Goal: Task Accomplishment & Management: Use online tool/utility

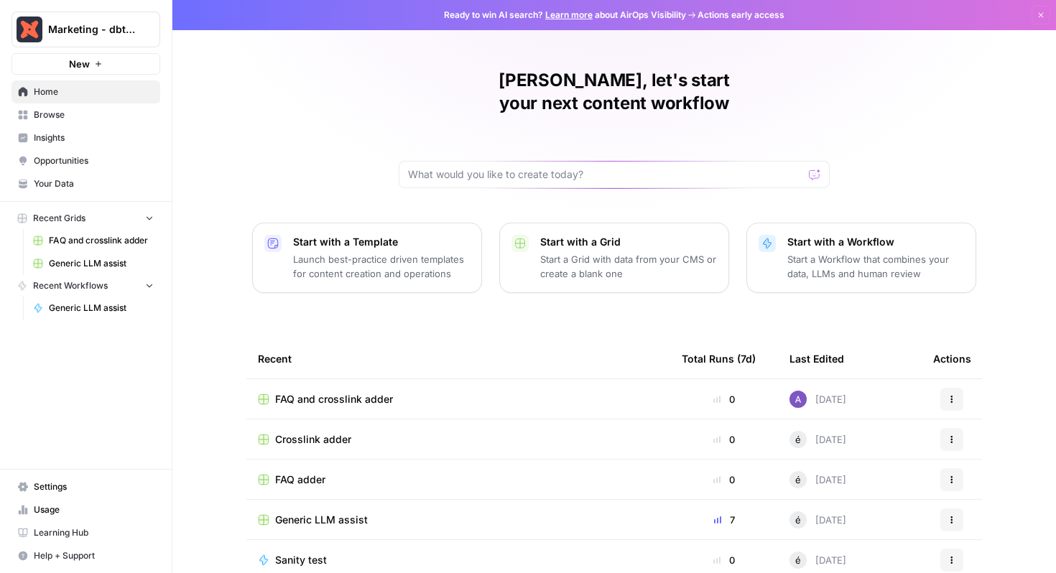
click at [83, 266] on span "Generic LLM assist" at bounding box center [101, 263] width 105 height 13
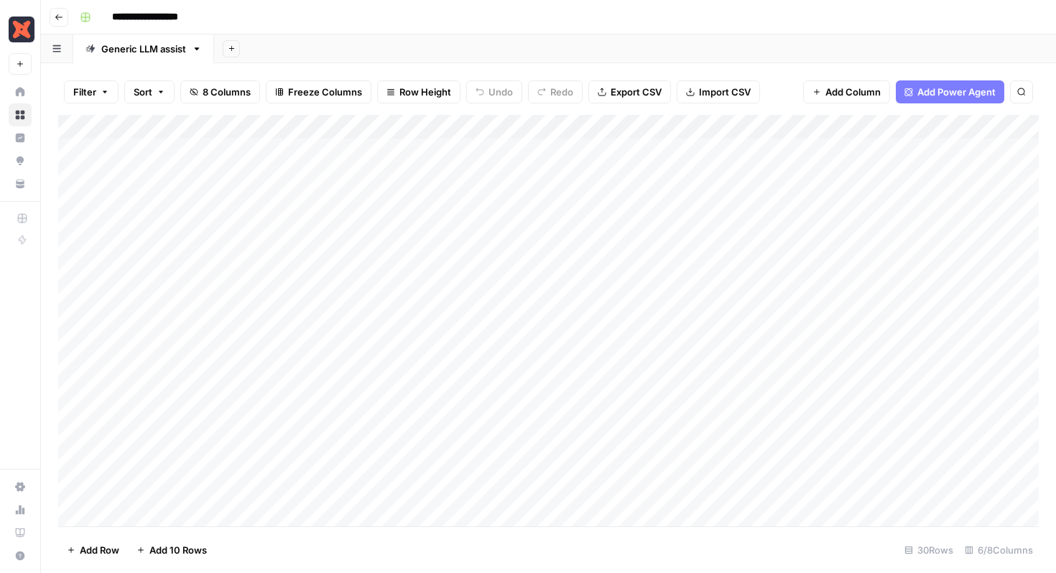
scroll to position [0, 2]
click at [858, 152] on div "Add Column" at bounding box center [548, 320] width 980 height 411
click at [860, 199] on div "Add Column" at bounding box center [548, 320] width 980 height 411
click at [857, 346] on div "Add Column" at bounding box center [548, 320] width 980 height 411
click at [860, 371] on div "Add Column" at bounding box center [548, 320] width 980 height 411
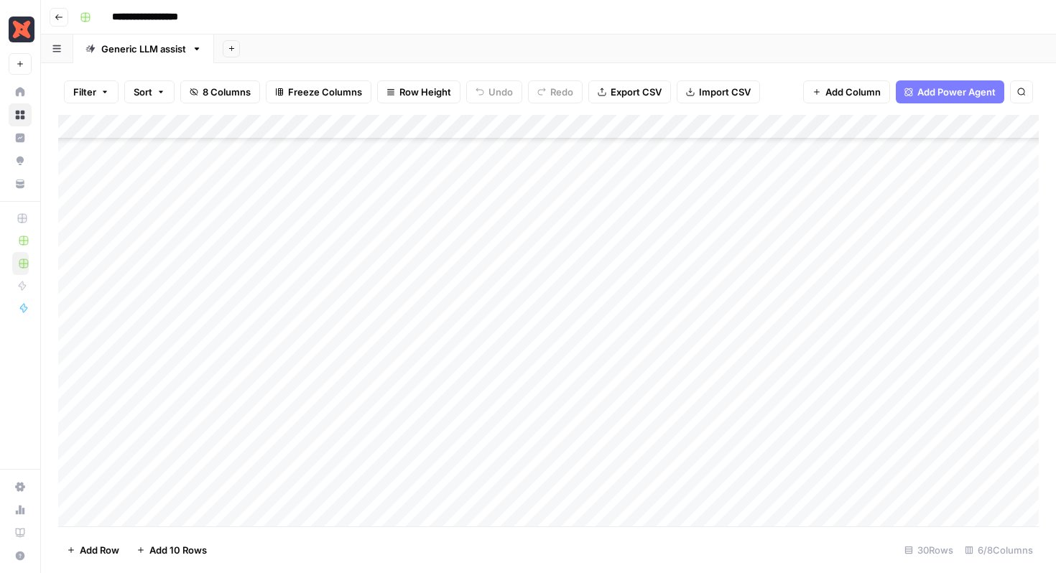
scroll to position [144, 2]
click at [857, 251] on div "Add Column" at bounding box center [548, 320] width 980 height 411
click at [858, 277] on div "Add Column" at bounding box center [548, 320] width 980 height 411
click at [905, 149] on div "Add Column" at bounding box center [548, 320] width 980 height 411
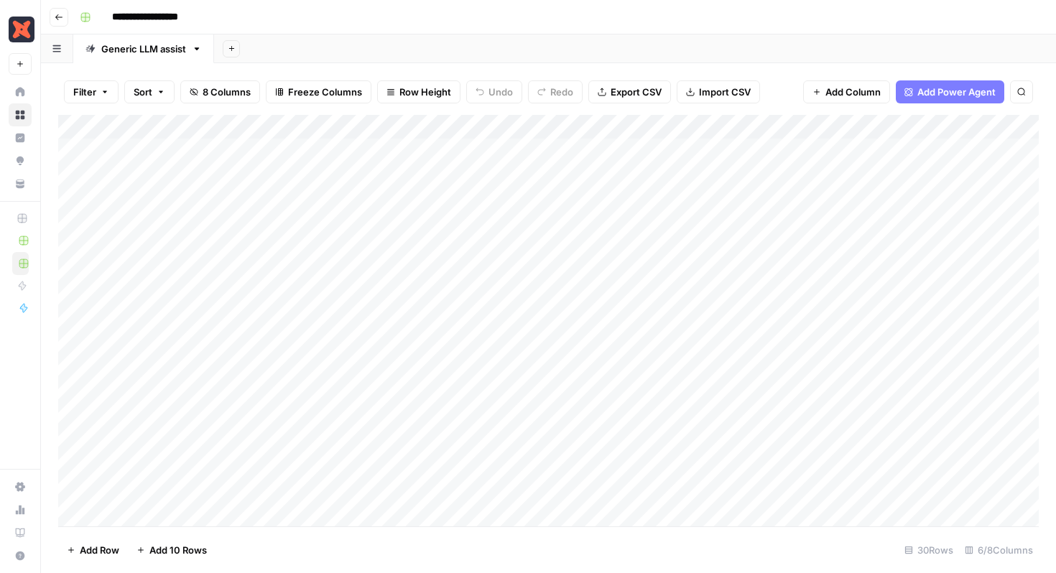
click at [905, 149] on div "Add Column" at bounding box center [548, 320] width 980 height 411
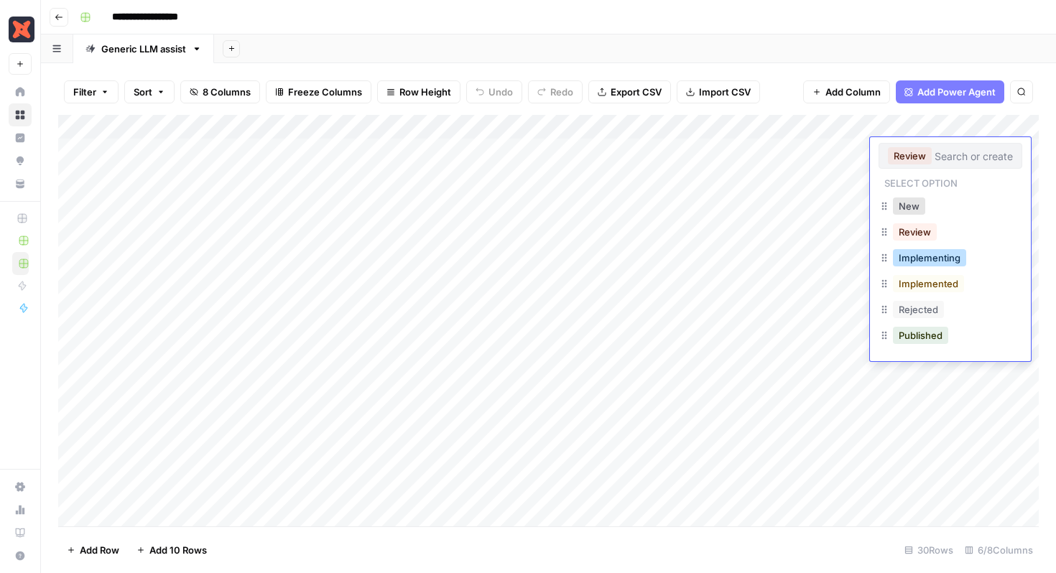
click at [950, 261] on button "Implementing" at bounding box center [929, 257] width 73 height 17
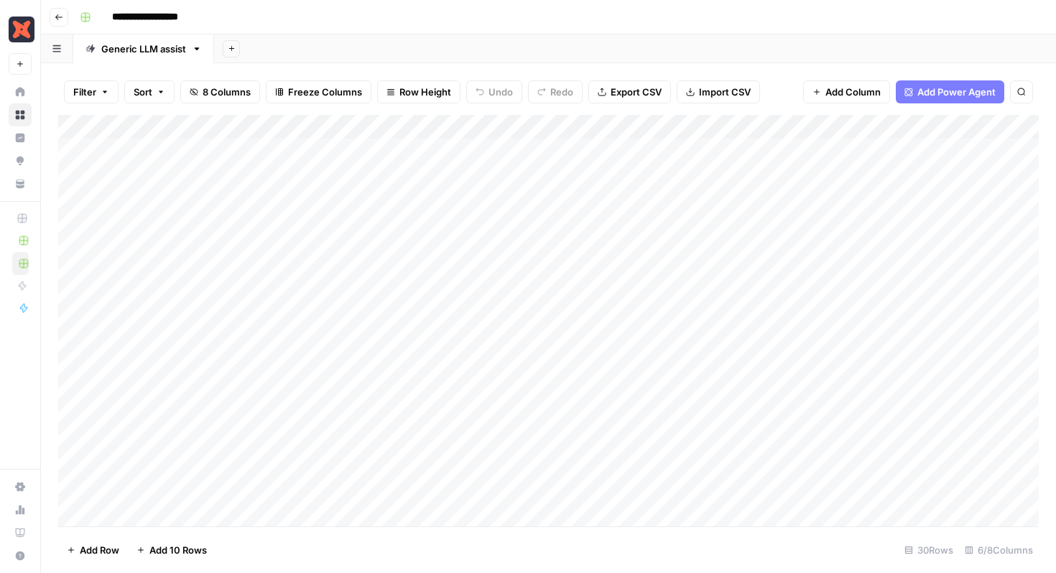
click at [901, 200] on div "Add Column" at bounding box center [548, 320] width 980 height 411
click at [902, 200] on div "Add Column" at bounding box center [548, 320] width 980 height 411
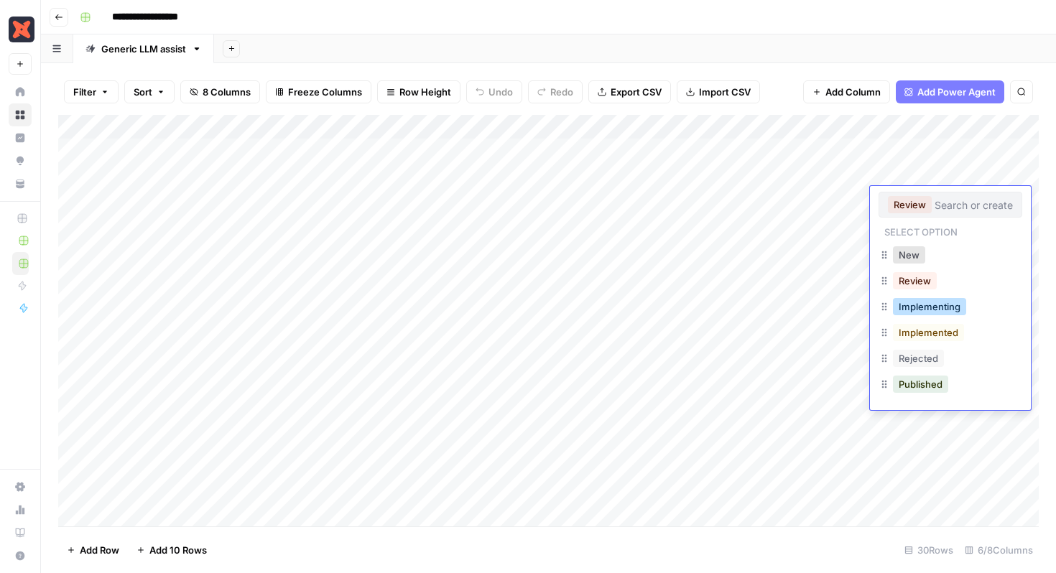
click at [935, 309] on button "Implementing" at bounding box center [929, 306] width 73 height 17
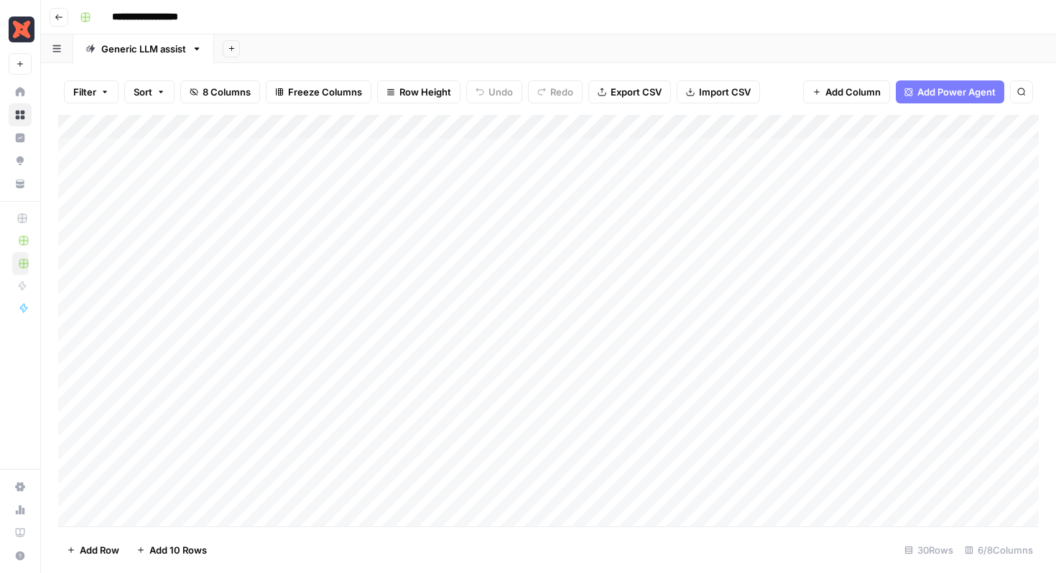
click at [893, 349] on div "Add Column" at bounding box center [548, 320] width 980 height 411
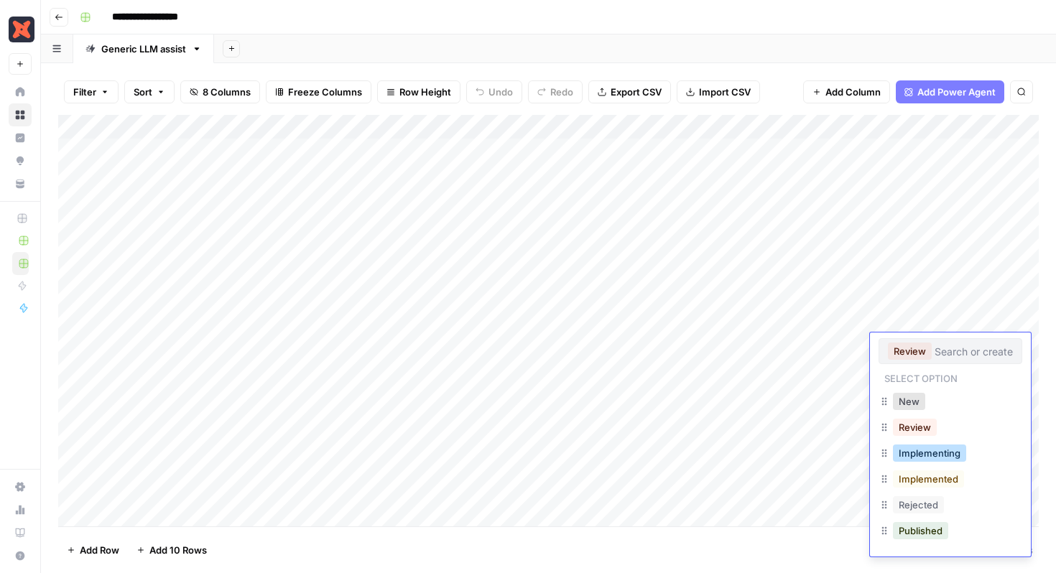
click at [914, 457] on button "Implementing" at bounding box center [929, 452] width 73 height 17
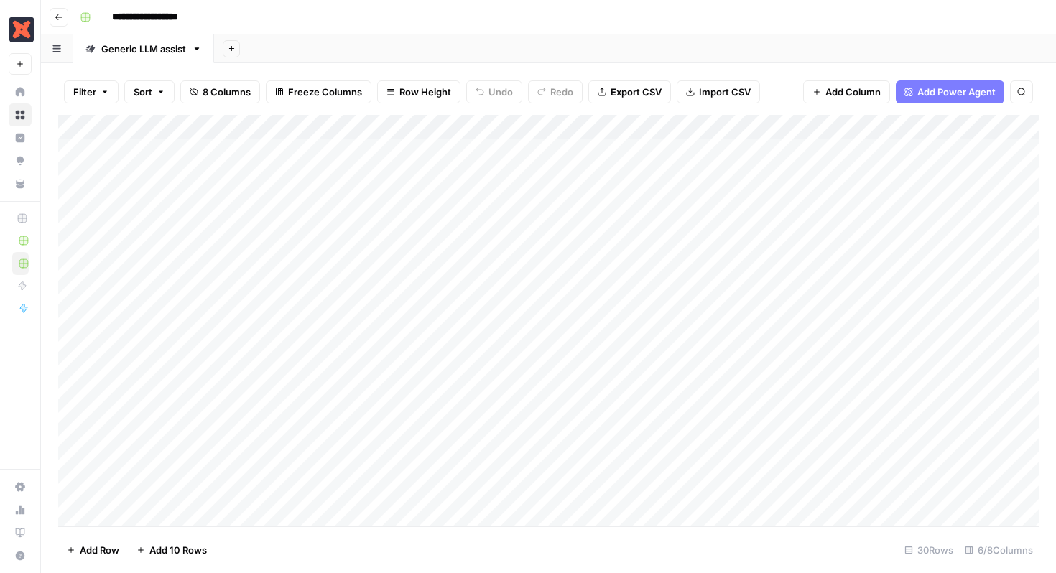
click at [898, 371] on div "Add Column" at bounding box center [548, 320] width 980 height 411
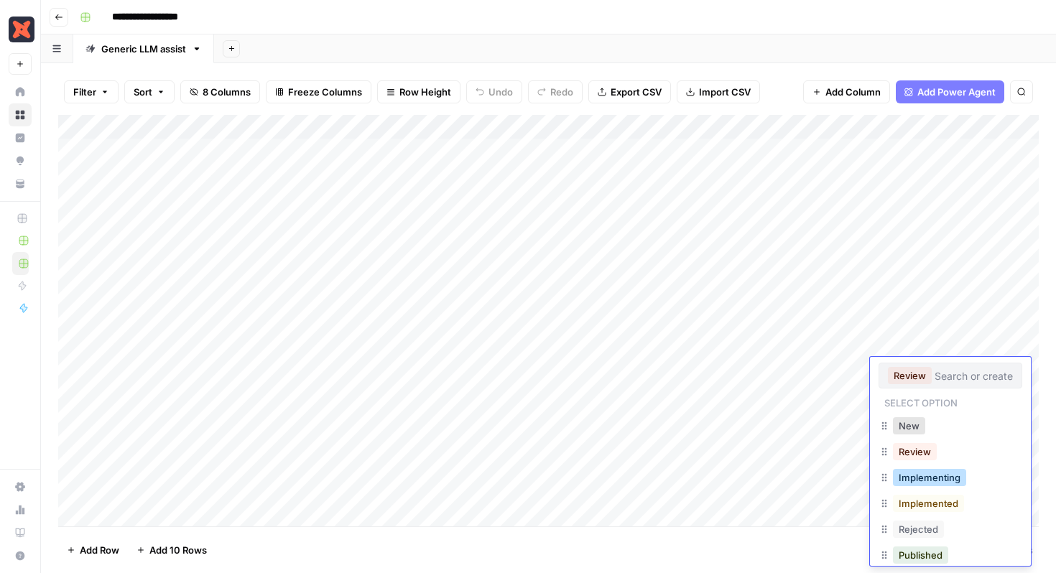
click at [926, 479] on button "Implementing" at bounding box center [929, 477] width 73 height 17
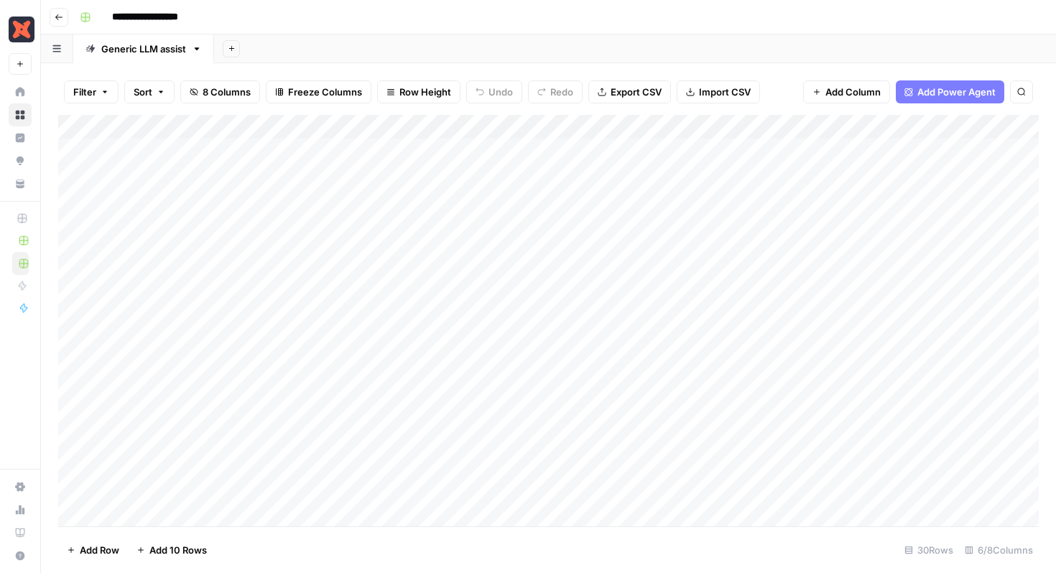
click at [900, 394] on div "Add Column" at bounding box center [548, 320] width 980 height 411
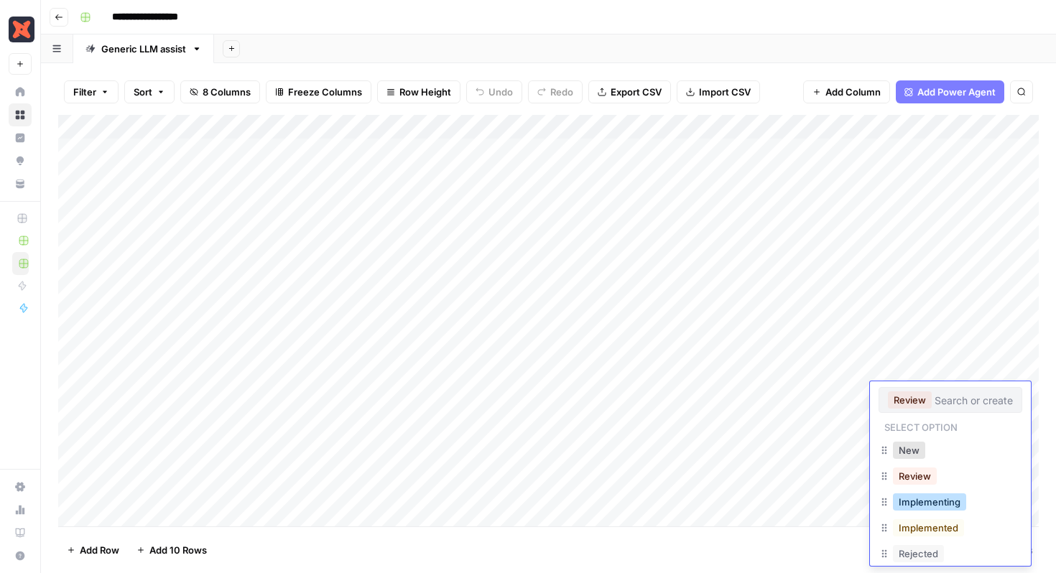
click at [930, 508] on button "Implementing" at bounding box center [929, 501] width 73 height 17
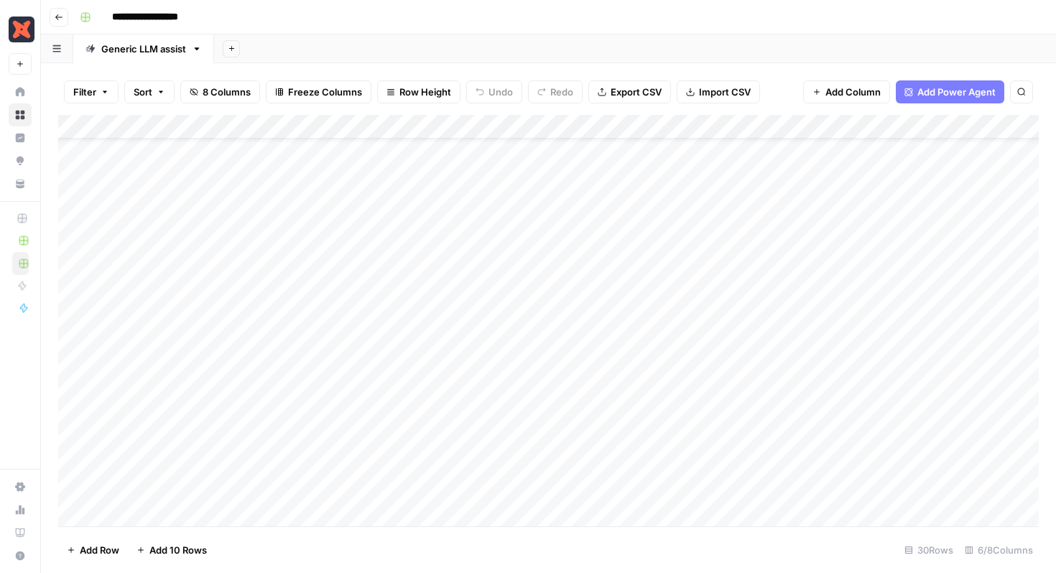
scroll to position [57, 2]
click at [896, 360] on div "Add Column" at bounding box center [548, 320] width 980 height 411
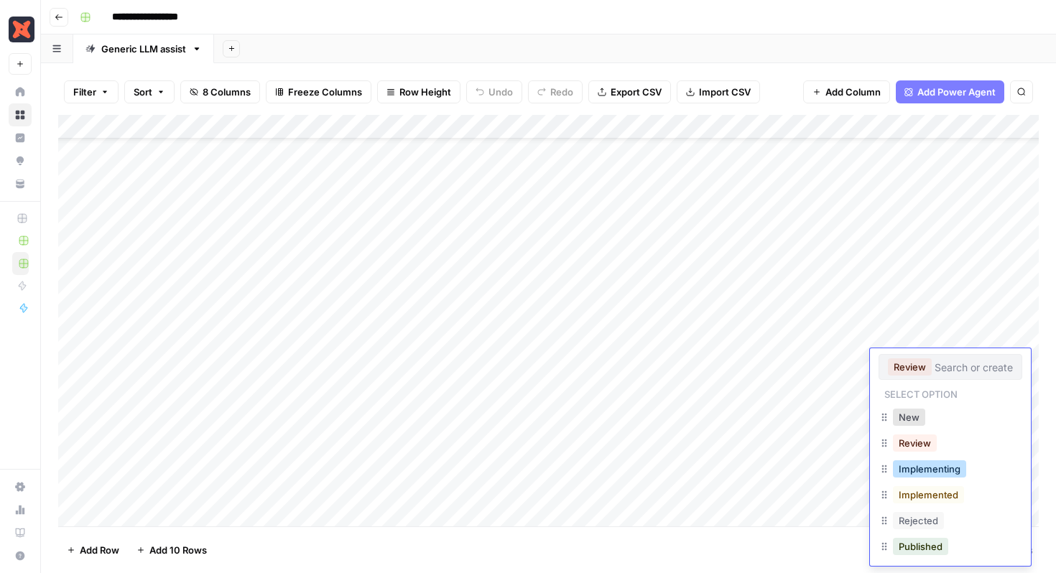
drag, startPoint x: 931, startPoint y: 470, endPoint x: 893, endPoint y: 469, distance: 38.1
click at [931, 470] on button "Implementing" at bounding box center [929, 468] width 73 height 17
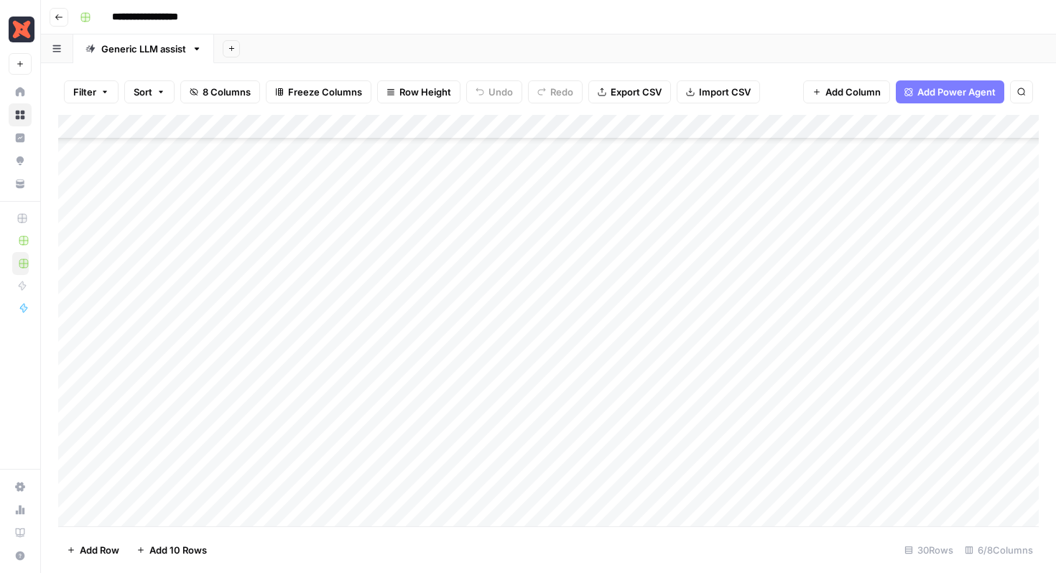
scroll to position [240, 2]
click at [857, 203] on div "Add Column" at bounding box center [548, 320] width 980 height 411
click at [897, 202] on div "Add Column" at bounding box center [548, 320] width 980 height 411
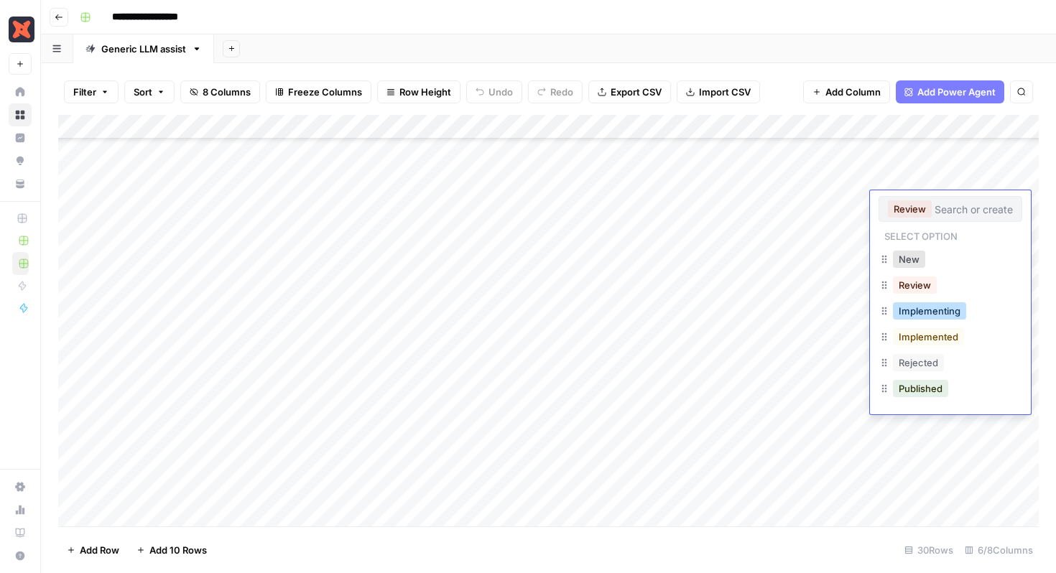
click at [933, 313] on button "Implementing" at bounding box center [929, 310] width 73 height 17
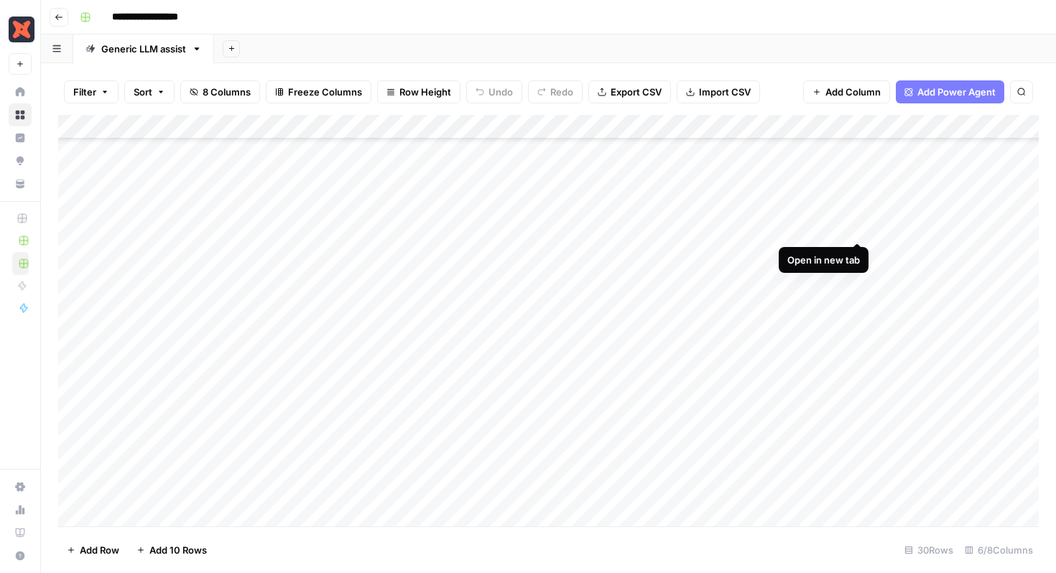
click at [856, 227] on div "Add Column" at bounding box center [548, 320] width 980 height 411
click at [895, 232] on div "Add Column" at bounding box center [548, 320] width 980 height 411
click at [895, 230] on div "Add Column" at bounding box center [548, 320] width 980 height 411
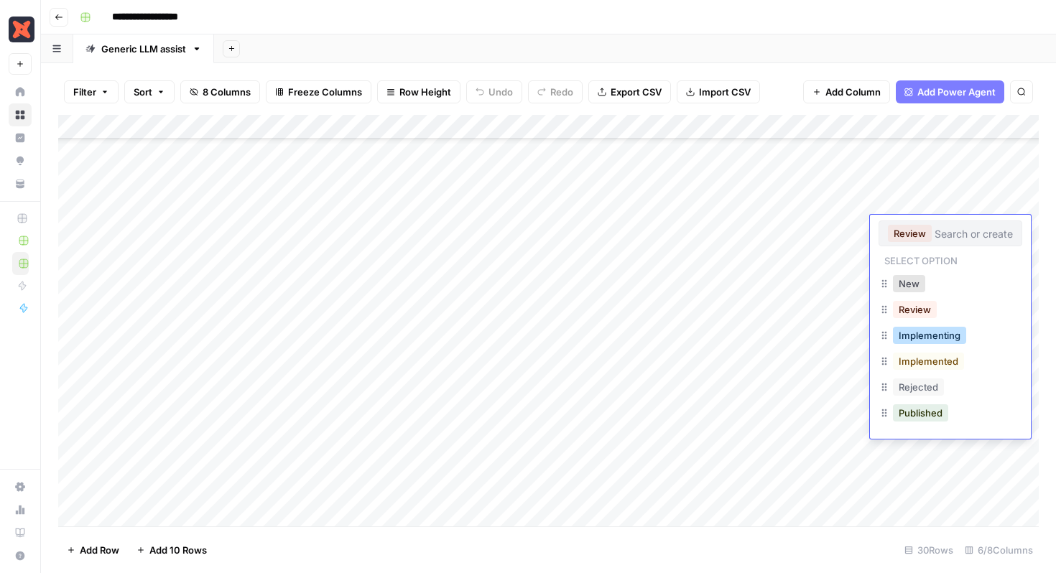
click at [926, 338] on button "Implementing" at bounding box center [929, 335] width 73 height 17
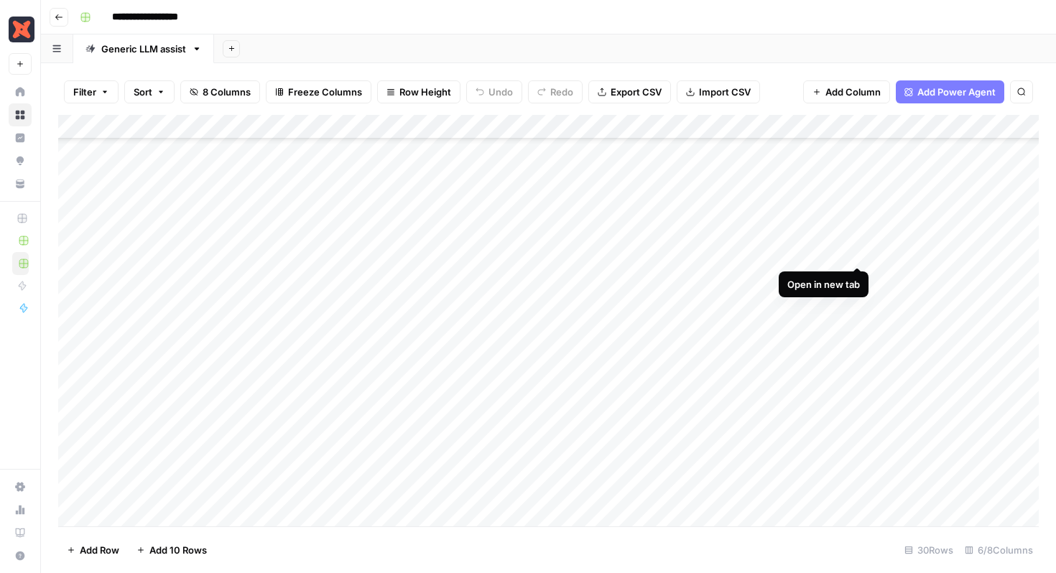
click at [859, 254] on div "Add Column" at bounding box center [548, 320] width 980 height 411
click at [904, 255] on div "Add Column" at bounding box center [548, 320] width 980 height 411
click at [903, 253] on div "Add Column" at bounding box center [548, 320] width 980 height 411
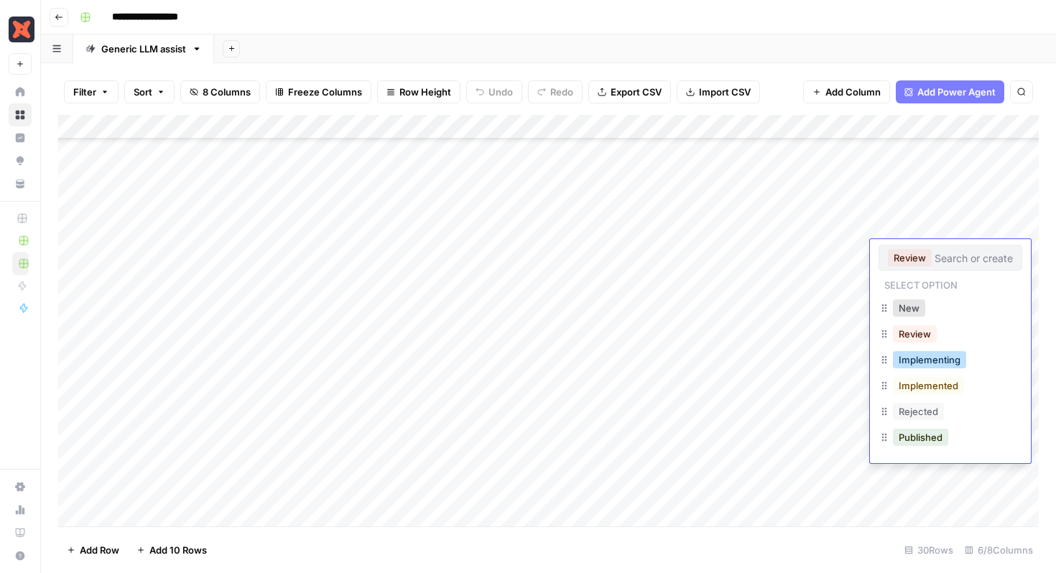
drag, startPoint x: 939, startPoint y: 359, endPoint x: 898, endPoint y: 355, distance: 40.4
click at [939, 360] on button "Implementing" at bounding box center [929, 359] width 73 height 17
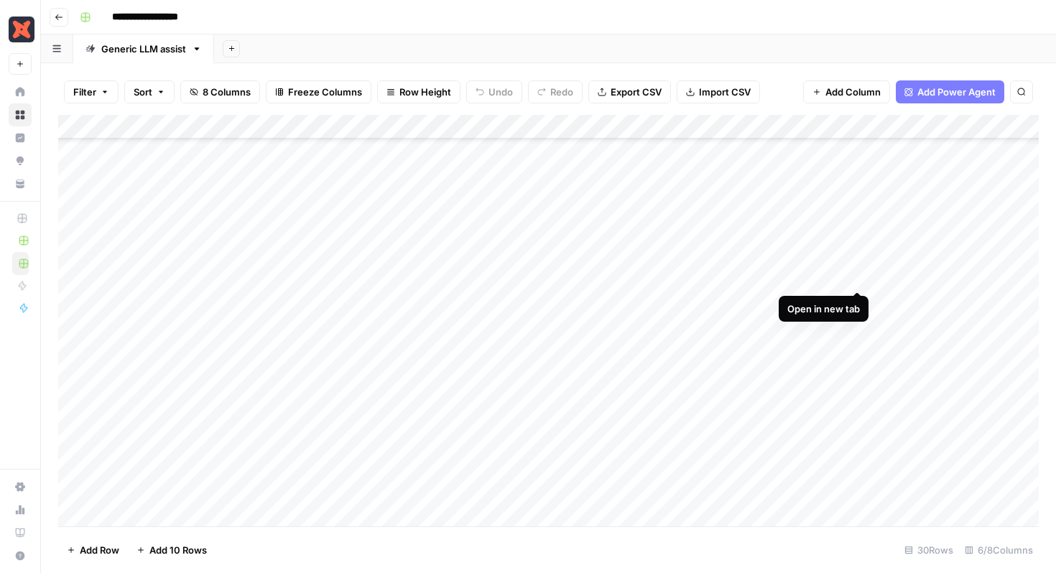
click at [857, 277] on div "Add Column" at bounding box center [548, 320] width 980 height 411
click at [903, 274] on div "Add Column" at bounding box center [548, 320] width 980 height 411
click at [903, 276] on div "Add Column" at bounding box center [548, 320] width 980 height 411
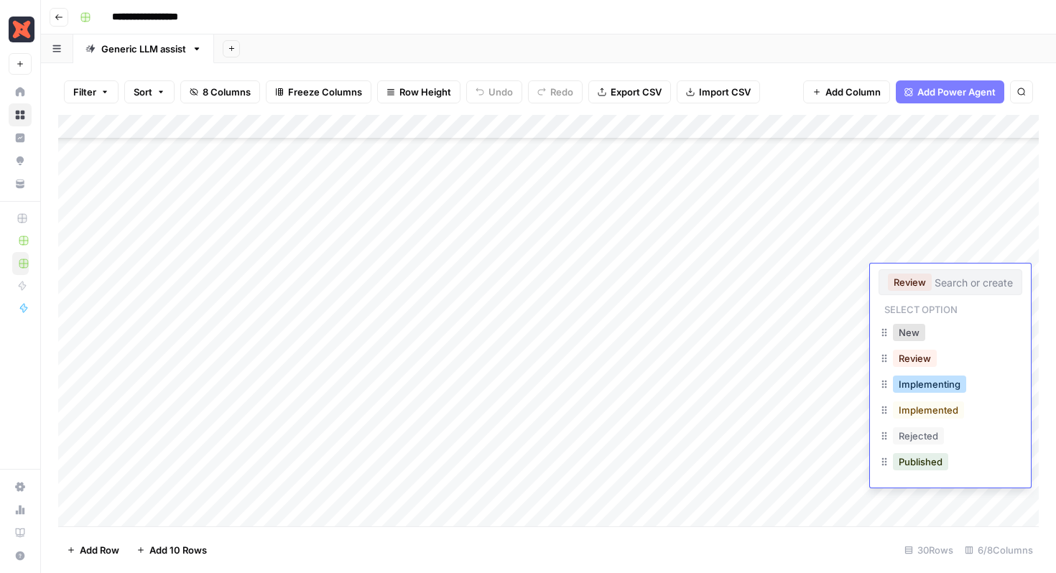
click at [931, 384] on button "Implementing" at bounding box center [929, 384] width 73 height 17
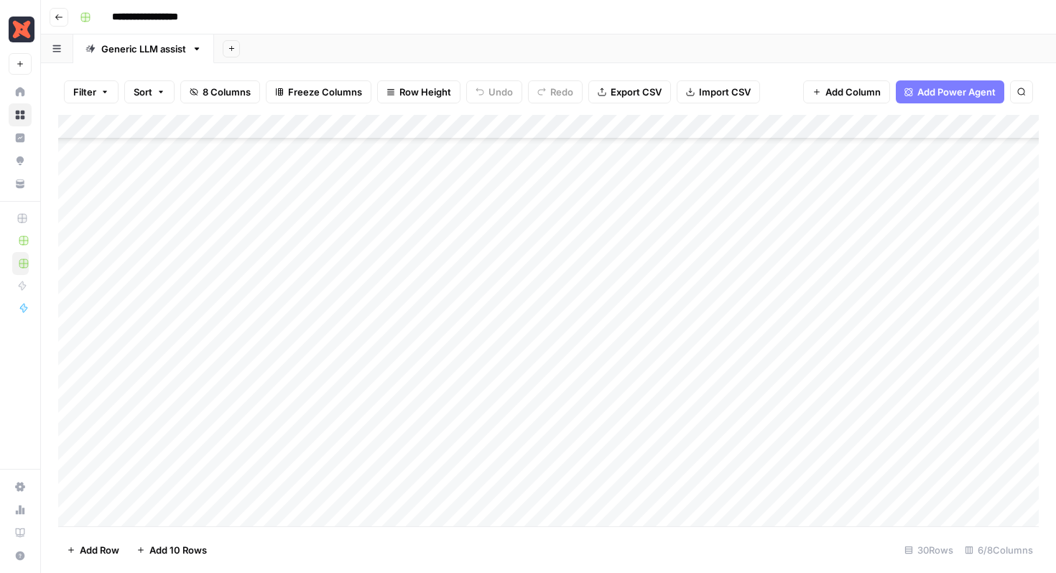
scroll to position [312, 2]
click at [860, 230] on div "Add Column" at bounding box center [548, 320] width 980 height 411
click at [903, 223] on div "Add Column" at bounding box center [548, 320] width 980 height 411
click at [902, 228] on div "Add Column" at bounding box center [548, 320] width 980 height 411
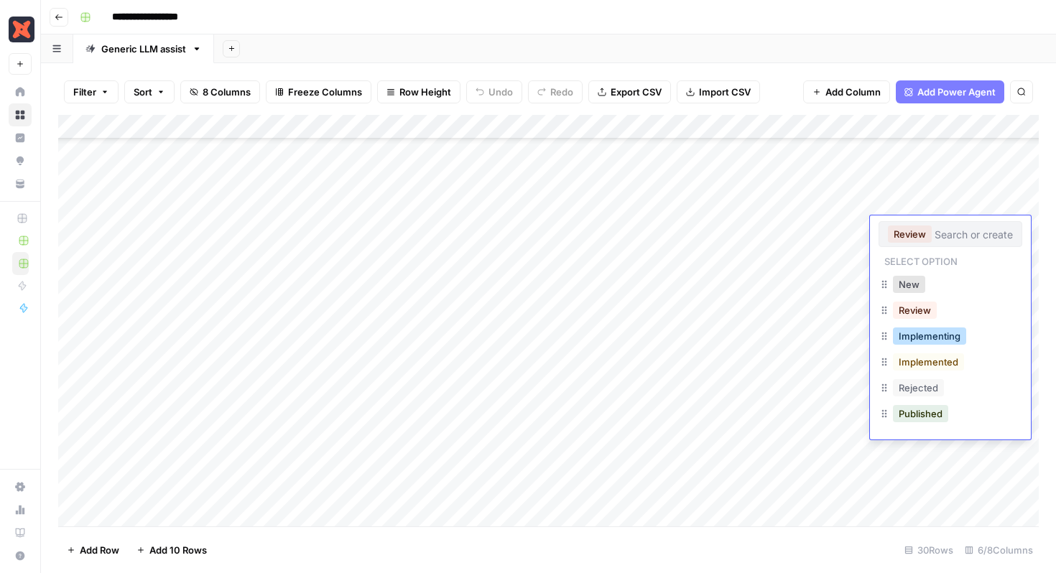
click at [935, 338] on button "Implementing" at bounding box center [929, 335] width 73 height 17
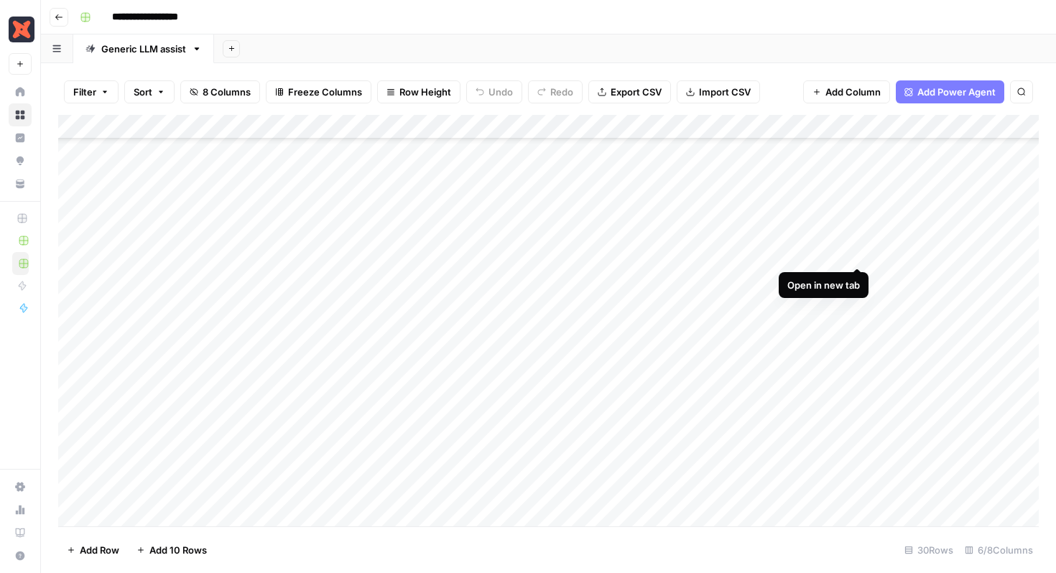
click at [858, 252] on div "Add Column" at bounding box center [548, 320] width 980 height 411
click at [903, 254] on div "Add Column" at bounding box center [548, 320] width 980 height 411
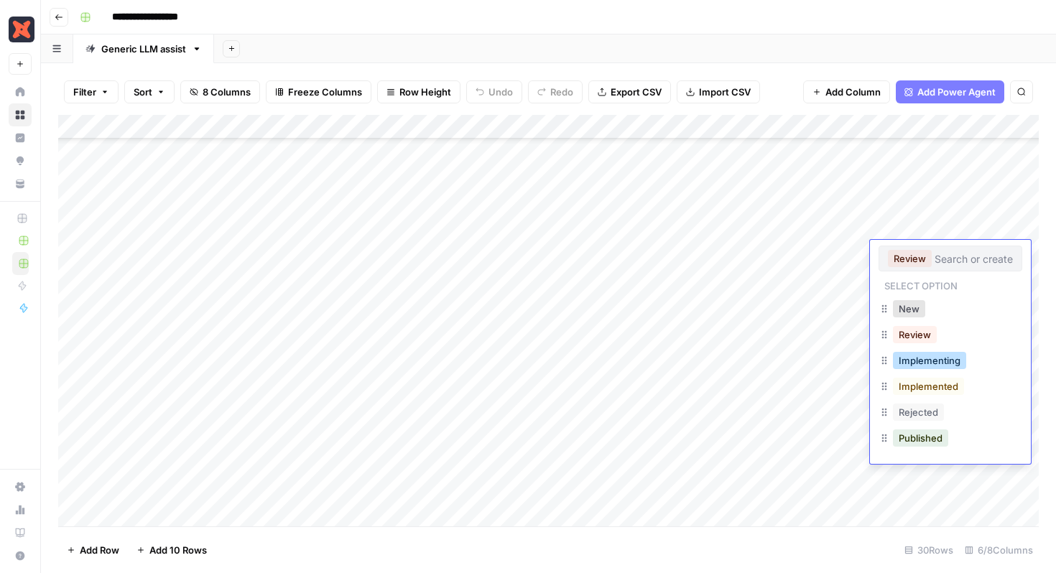
click at [951, 364] on button "Implementing" at bounding box center [929, 360] width 73 height 17
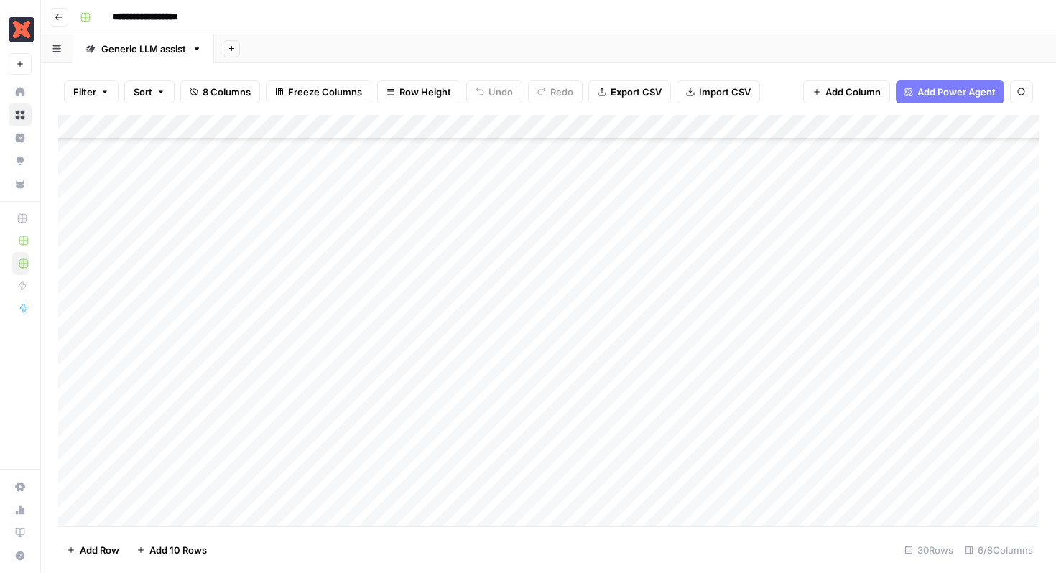
click at [858, 280] on div "Add Column" at bounding box center [548, 320] width 980 height 411
click at [898, 276] on div "Add Column" at bounding box center [548, 320] width 980 height 411
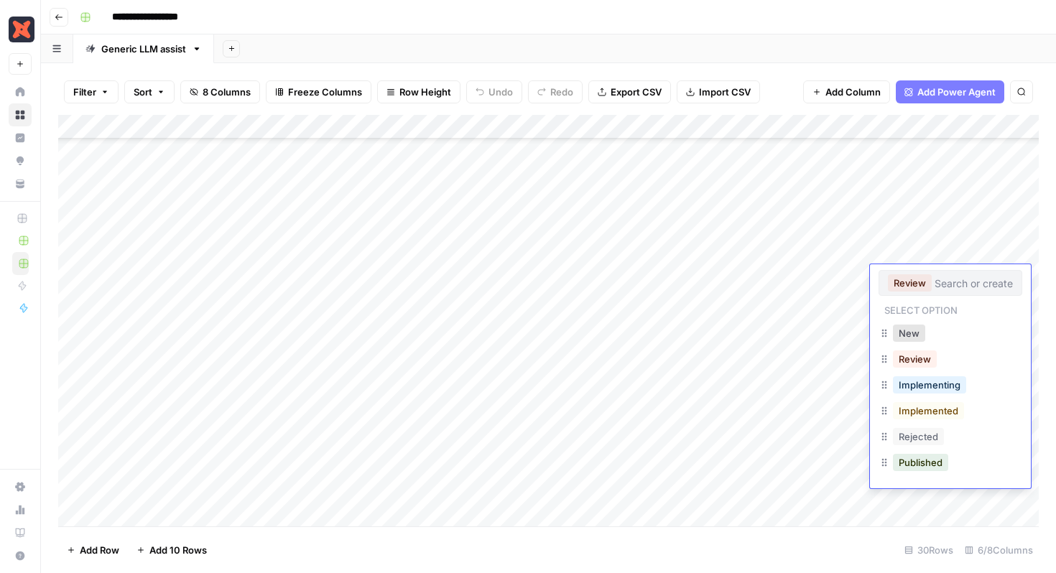
click at [964, 394] on div "Implementing" at bounding box center [929, 385] width 79 height 20
drag, startPoint x: 960, startPoint y: 390, endPoint x: 890, endPoint y: 396, distance: 69.9
click at [960, 390] on button "Implementing" at bounding box center [929, 384] width 73 height 17
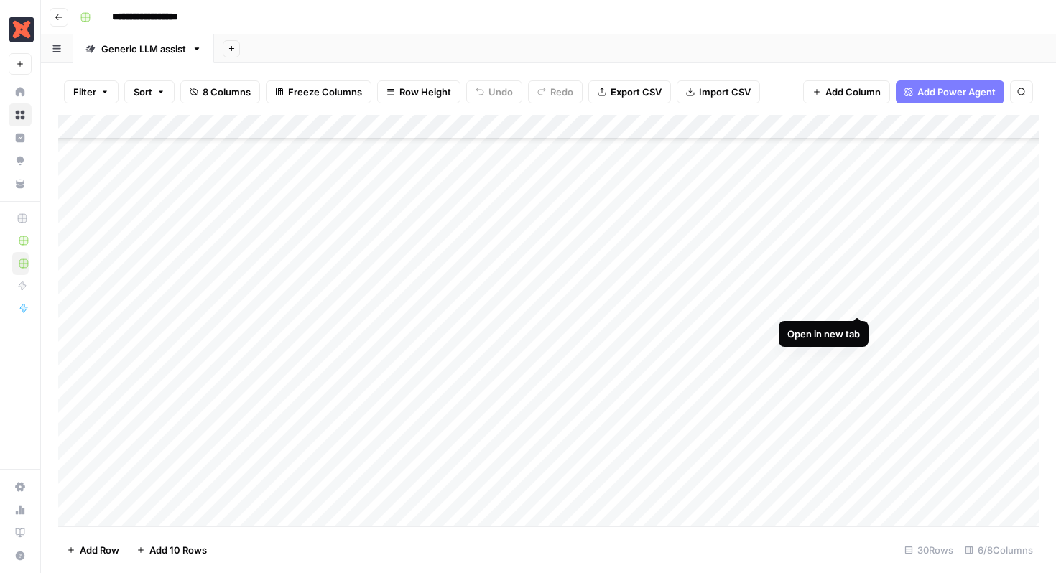
click at [858, 302] on div "Add Column" at bounding box center [548, 320] width 980 height 411
click at [905, 302] on div "Add Column" at bounding box center [548, 320] width 980 height 411
click at [904, 300] on div "Add Column" at bounding box center [548, 320] width 980 height 411
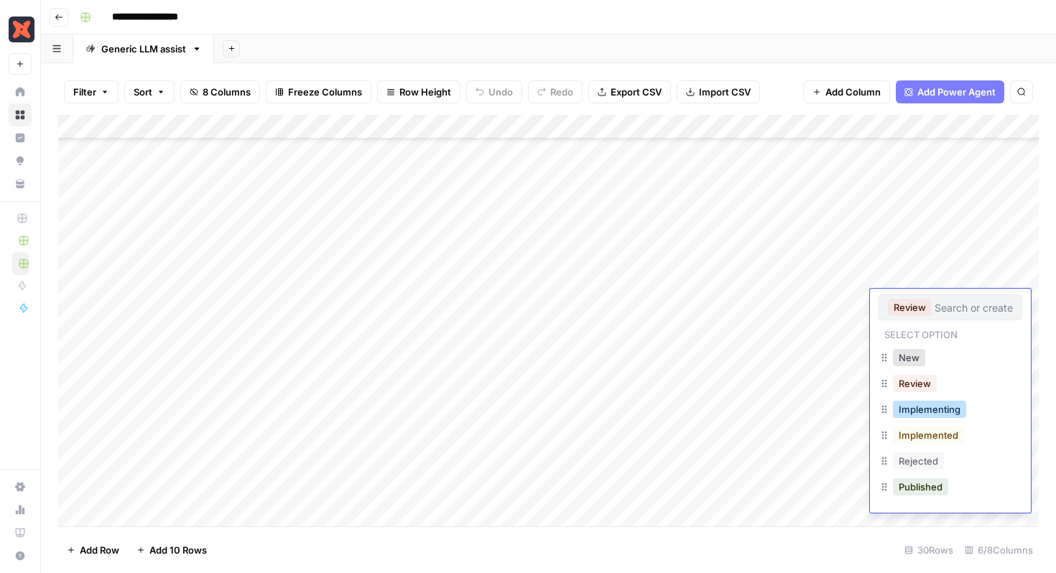
click at [939, 413] on button "Implementing" at bounding box center [929, 409] width 73 height 17
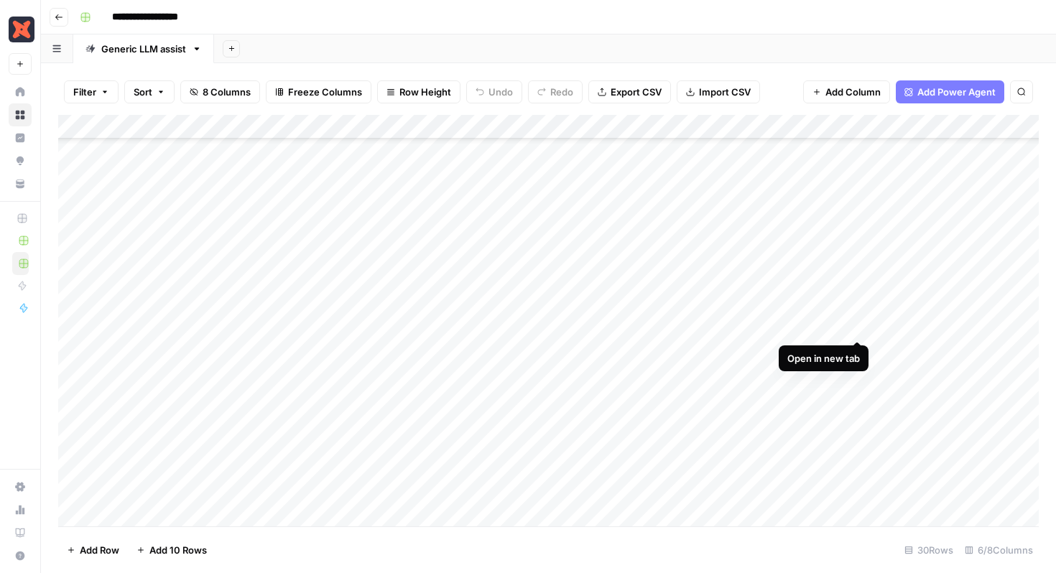
click at [856, 325] on div "Add Column" at bounding box center [548, 320] width 980 height 411
click at [899, 326] on div "Add Column" at bounding box center [548, 320] width 980 height 411
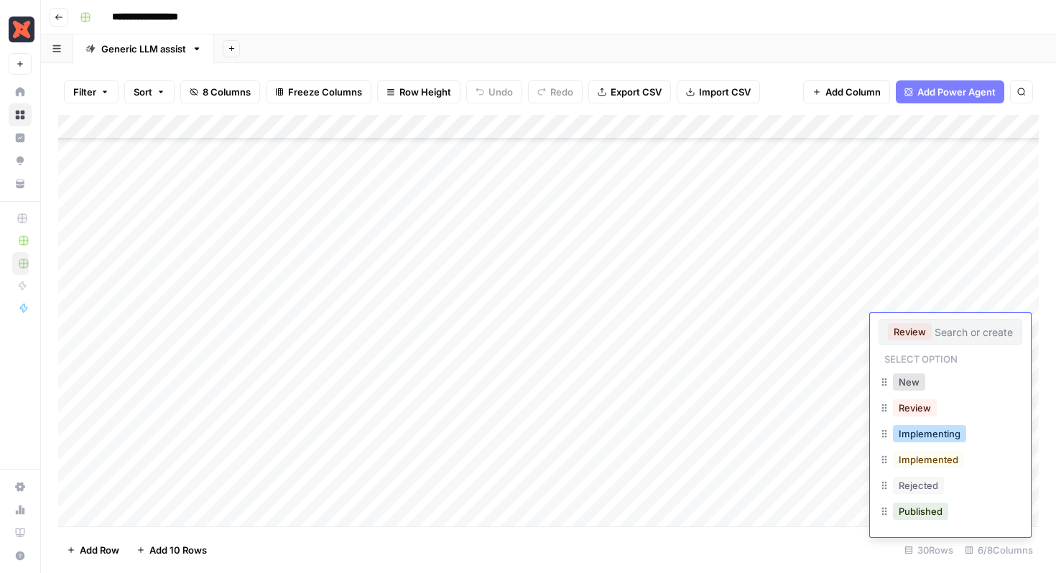
click at [941, 437] on button "Implementing" at bounding box center [929, 433] width 73 height 17
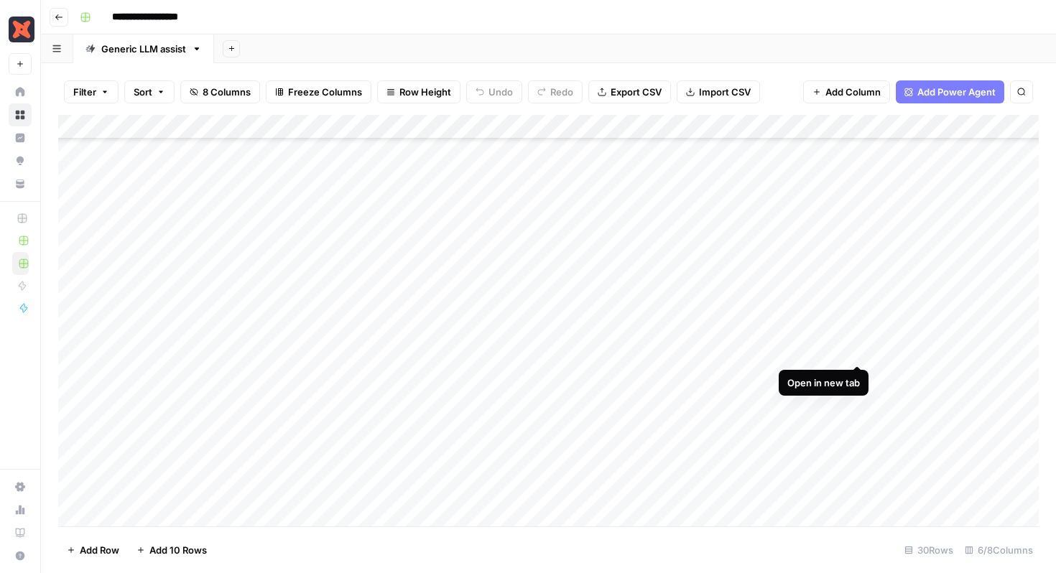
click at [856, 345] on div "Add Column" at bounding box center [548, 320] width 980 height 411
click at [274, 355] on div "Add Column" at bounding box center [548, 320] width 980 height 411
click at [897, 353] on div "Add Column" at bounding box center [548, 320] width 980 height 411
click at [901, 350] on div "Add Column" at bounding box center [548, 320] width 980 height 411
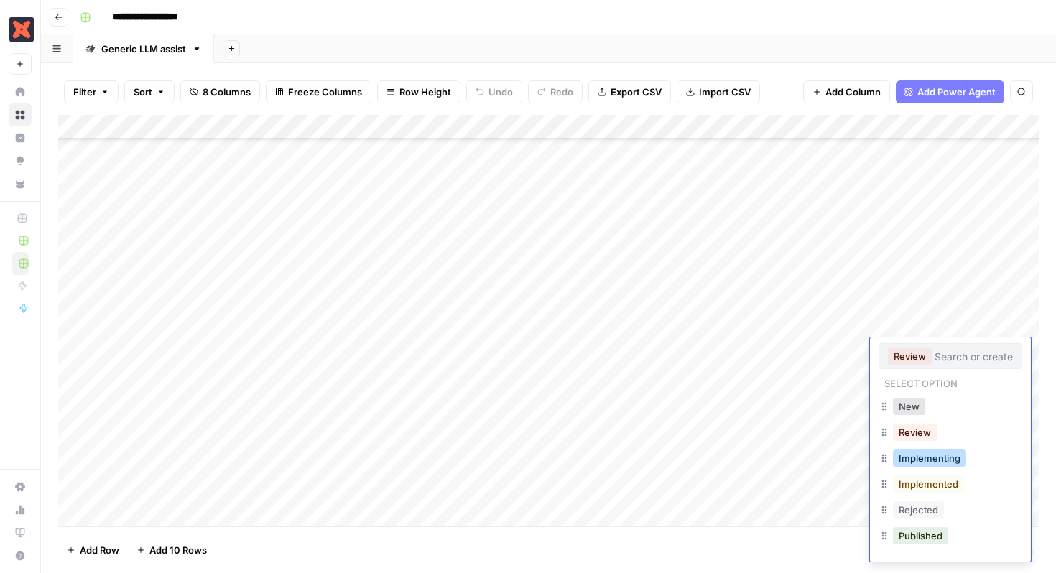
drag, startPoint x: 941, startPoint y: 461, endPoint x: 888, endPoint y: 292, distance: 177.6
click at [941, 461] on button "Implementing" at bounding box center [929, 458] width 73 height 17
